Goal: Find specific page/section: Find specific page/section

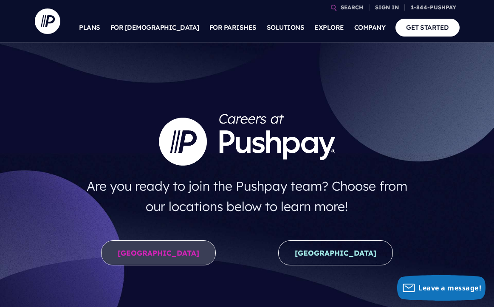
click at [155, 245] on link "United States" at bounding box center [158, 252] width 115 height 25
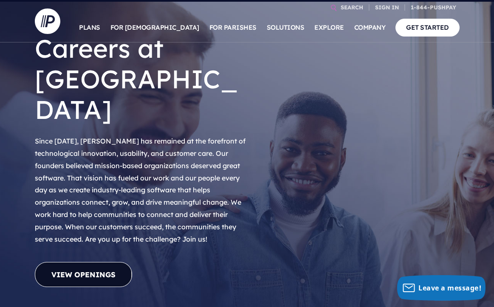
click at [84, 262] on link "View Openings" at bounding box center [83, 274] width 97 height 25
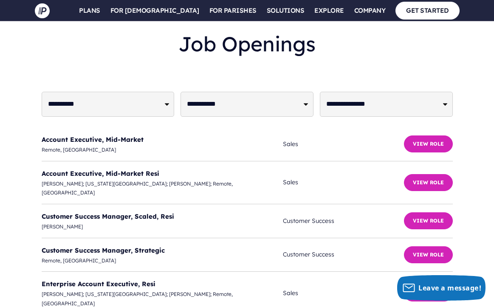
scroll to position [2231, 0]
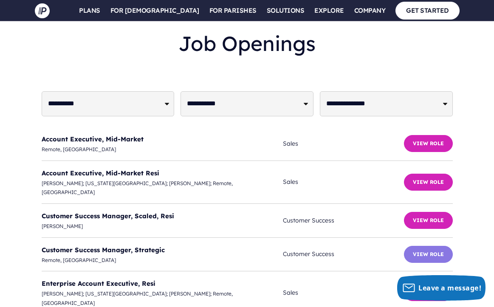
click at [424, 246] on button "View Role" at bounding box center [428, 254] width 49 height 17
